Goal: Task Accomplishment & Management: Complete application form

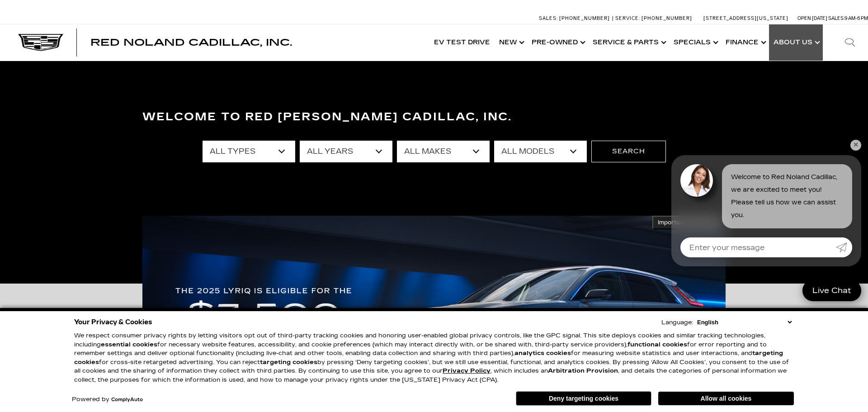
click at [796, 39] on link "Show About Us" at bounding box center [796, 42] width 54 height 36
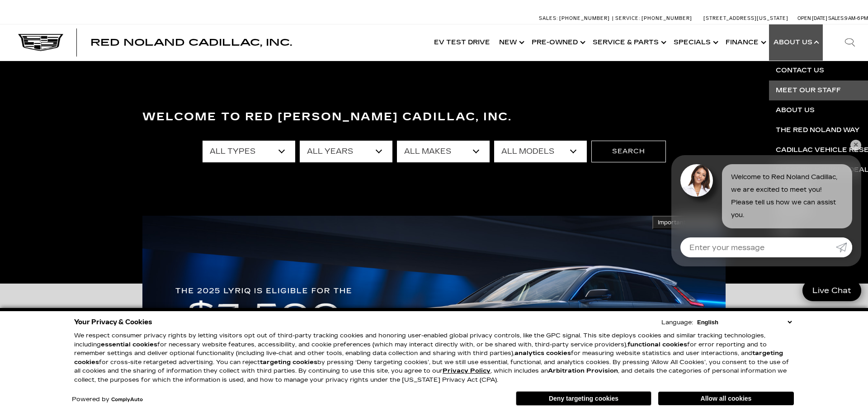
click at [791, 93] on link "Meet Our Staff" at bounding box center [878, 90] width 219 height 20
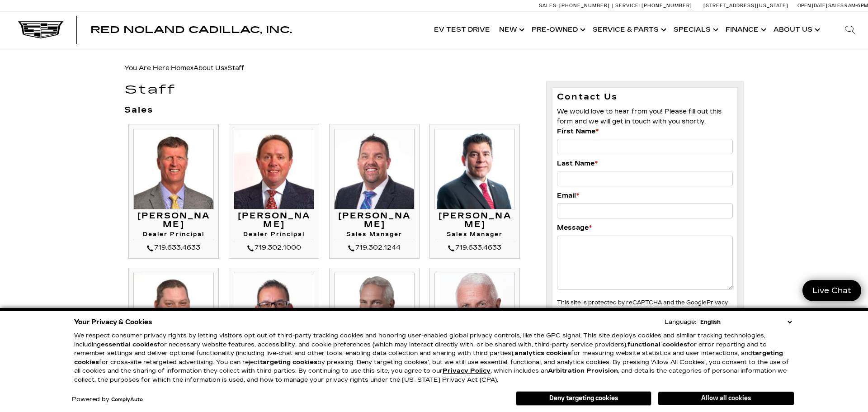
click at [705, 400] on button "Allow all cookies" at bounding box center [726, 398] width 136 height 14
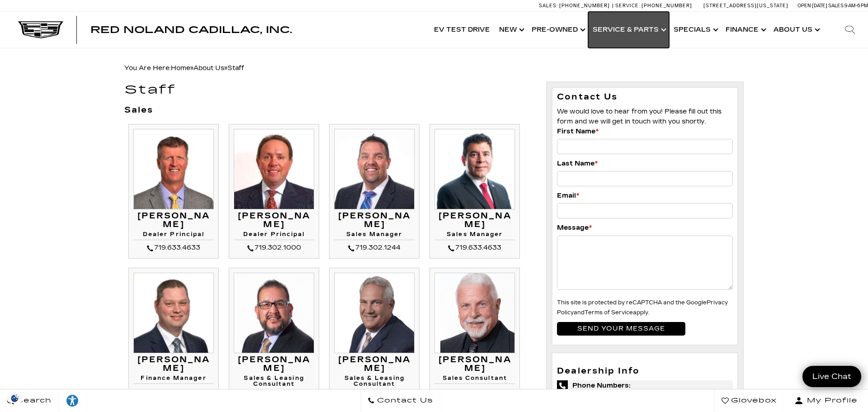
click at [630, 28] on link "Show Service & Parts" at bounding box center [628, 30] width 81 height 36
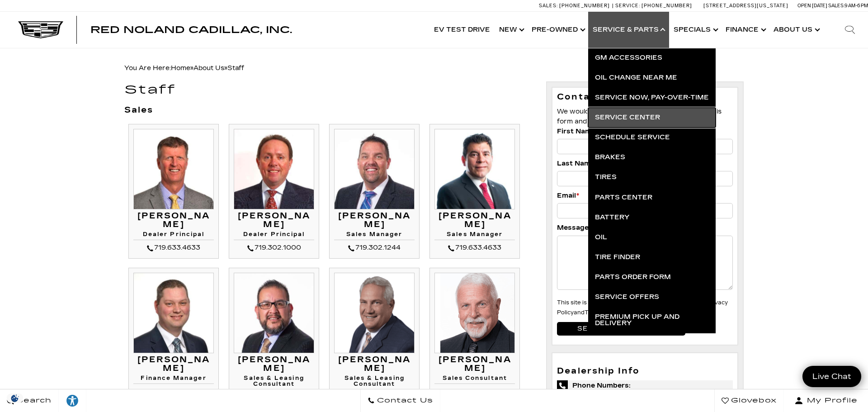
click at [628, 118] on link "Service Center" at bounding box center [651, 118] width 127 height 20
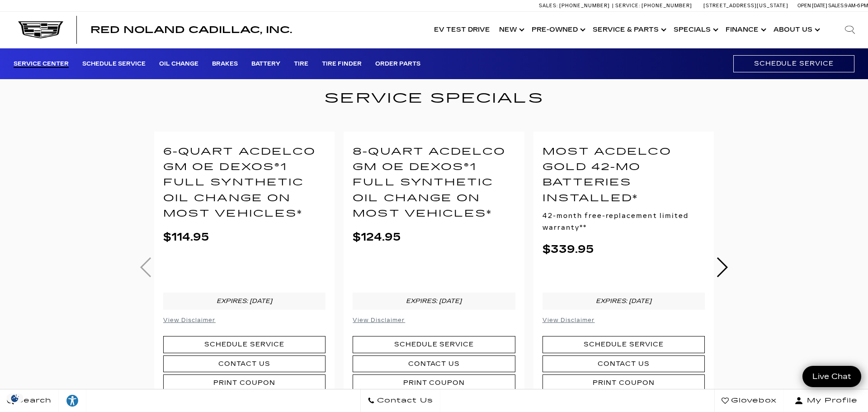
scroll to position [247, 0]
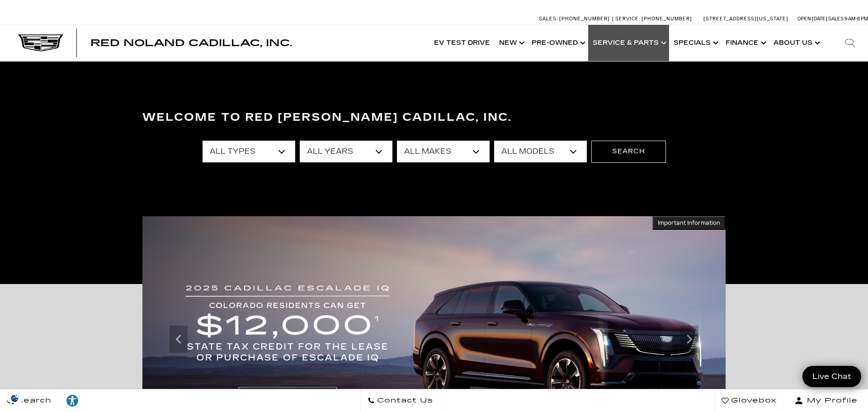
click at [665, 40] on link "Show Service & Parts" at bounding box center [628, 43] width 81 height 36
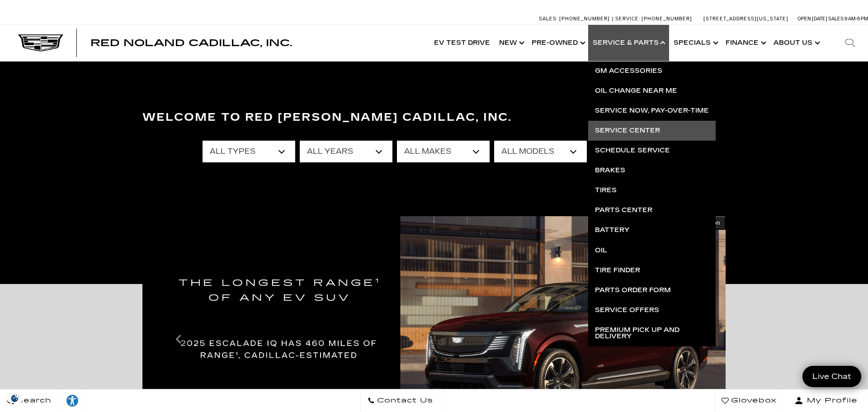
click at [626, 132] on link "Service Center" at bounding box center [651, 131] width 127 height 20
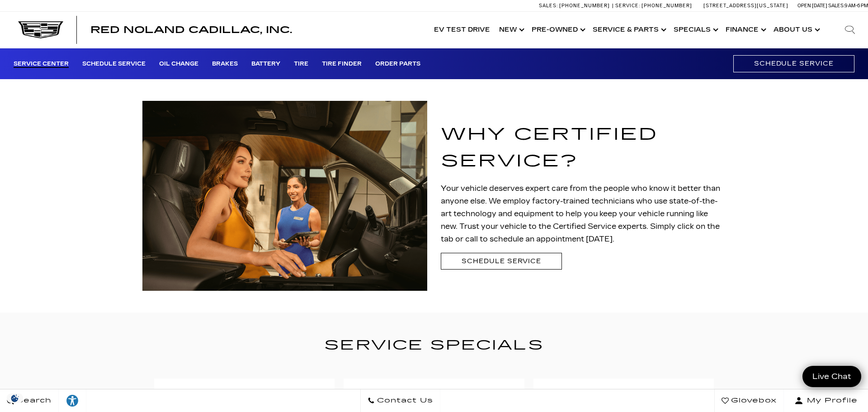
click at [521, 252] on div "Why Certified Service? Your vehicle deserves expert care from the people who kn…" at bounding box center [583, 197] width 285 height 153
click at [517, 261] on link "Schedule Service" at bounding box center [501, 261] width 121 height 17
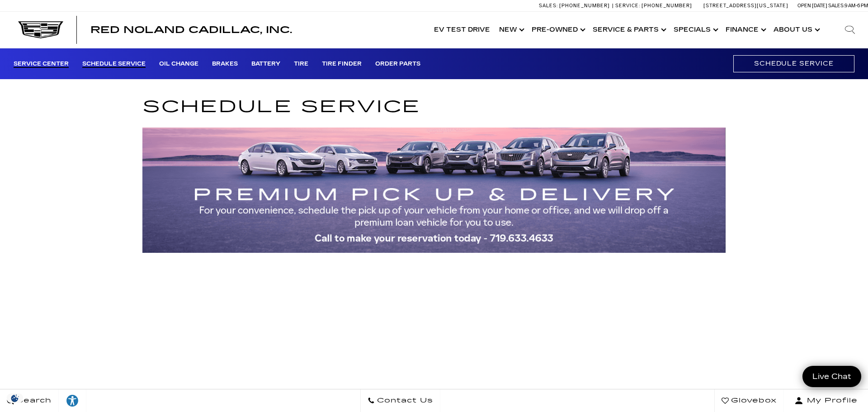
click at [42, 65] on link "Service Center" at bounding box center [41, 64] width 55 height 7
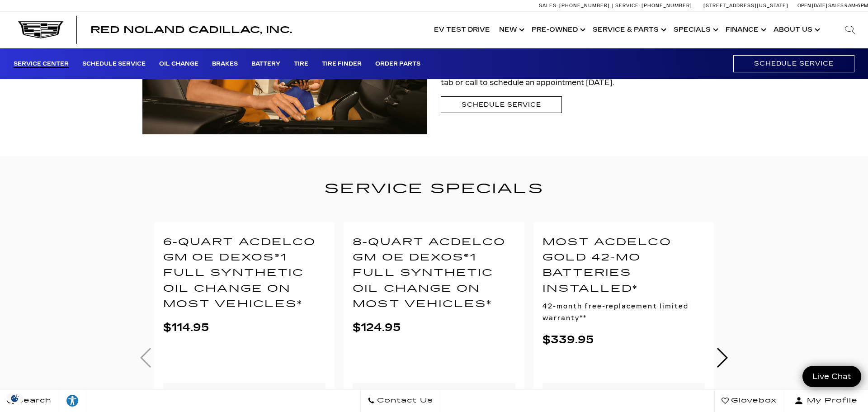
scroll to position [159, 0]
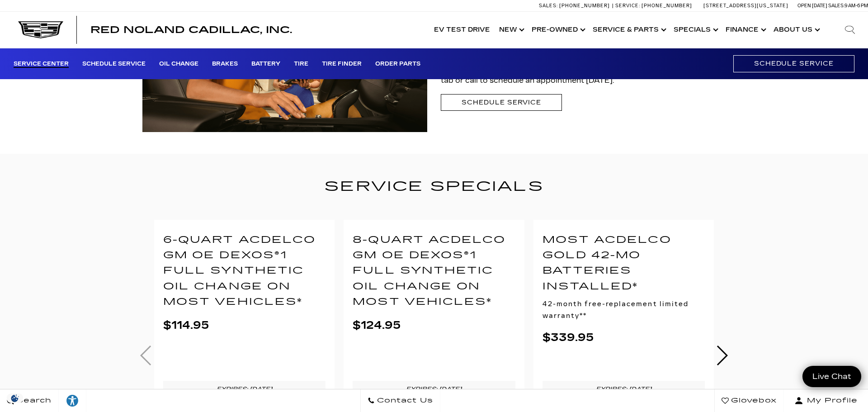
click at [420, 400] on span "Contact Us" at bounding box center [404, 400] width 58 height 13
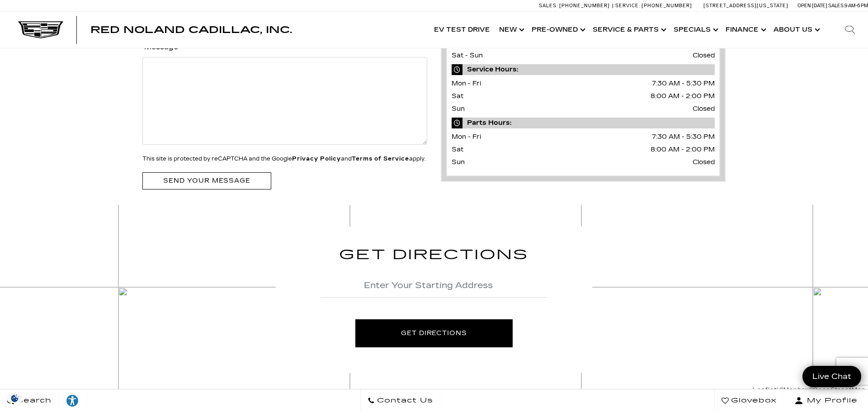
scroll to position [191, 0]
